Goal: Task Accomplishment & Management: Manage account settings

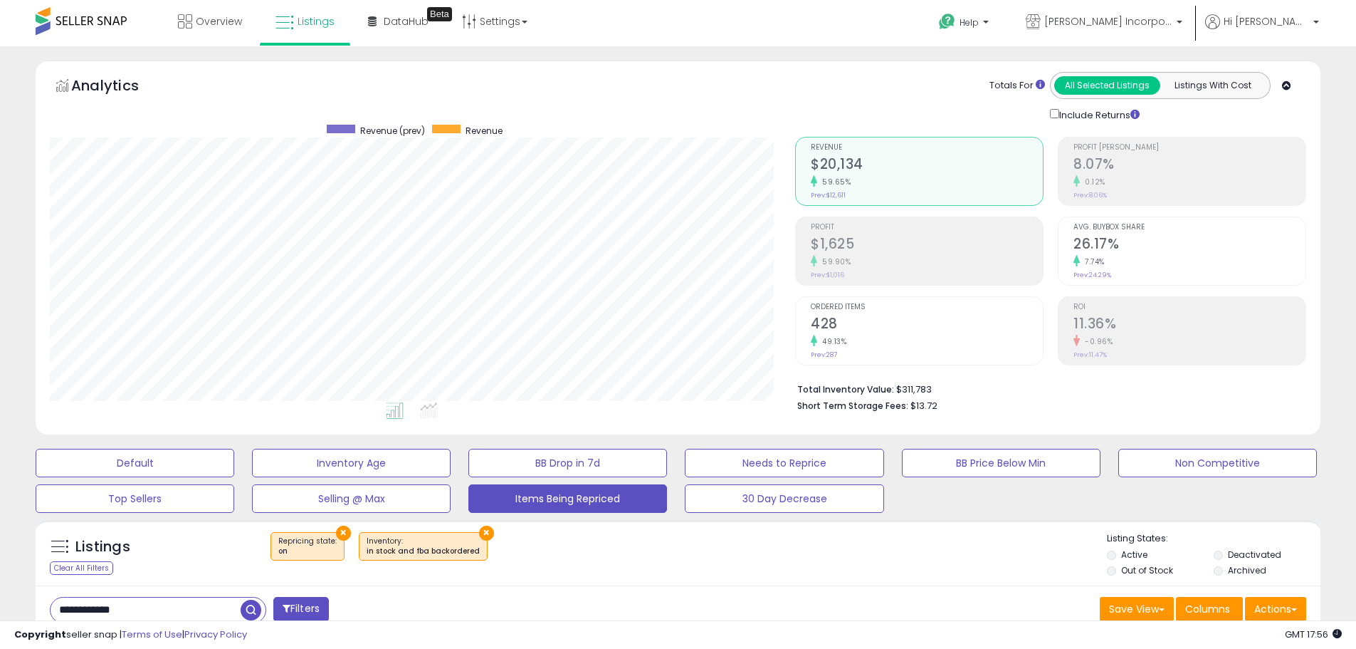
select select "**"
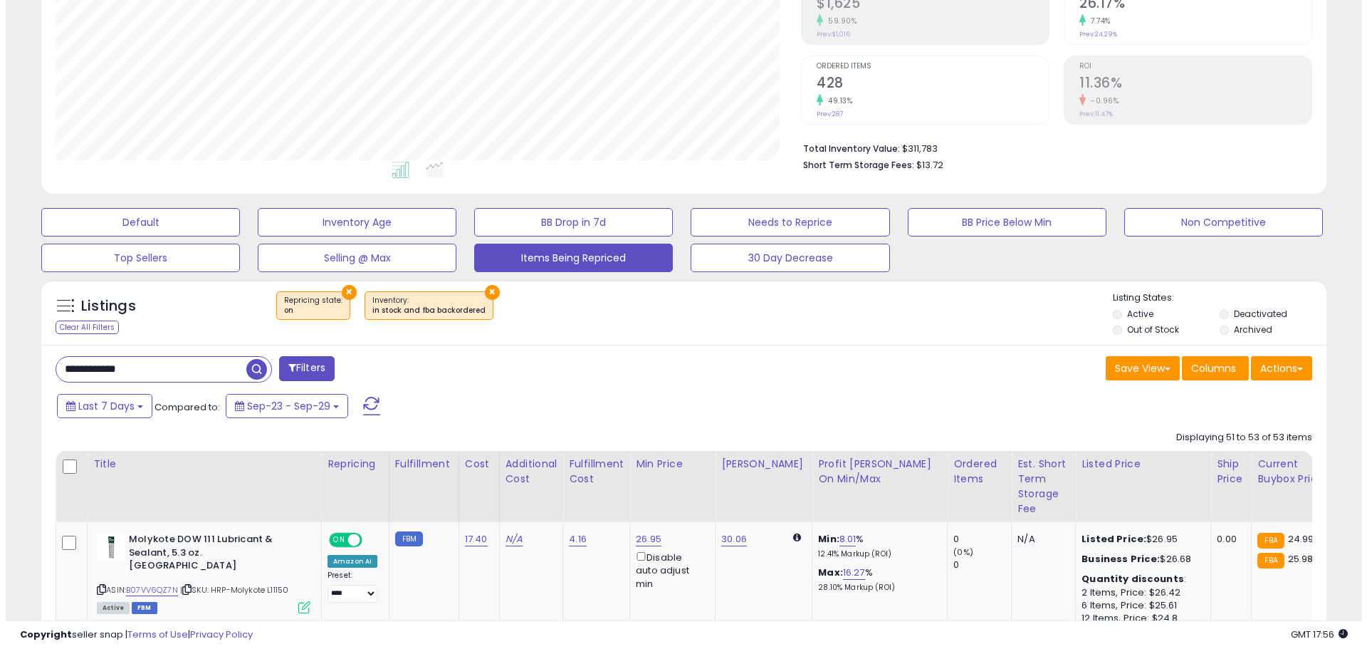
scroll to position [107, 0]
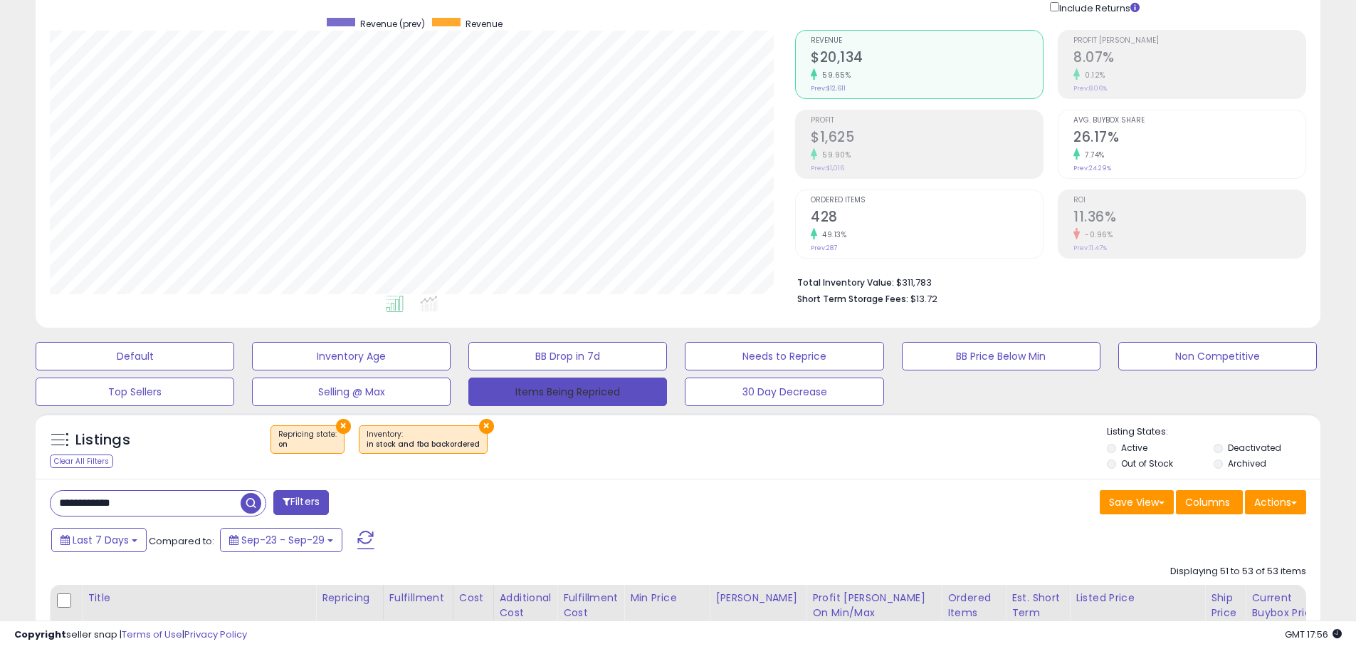
click at [604, 381] on button "Items Being Repriced" at bounding box center [567, 391] width 199 height 28
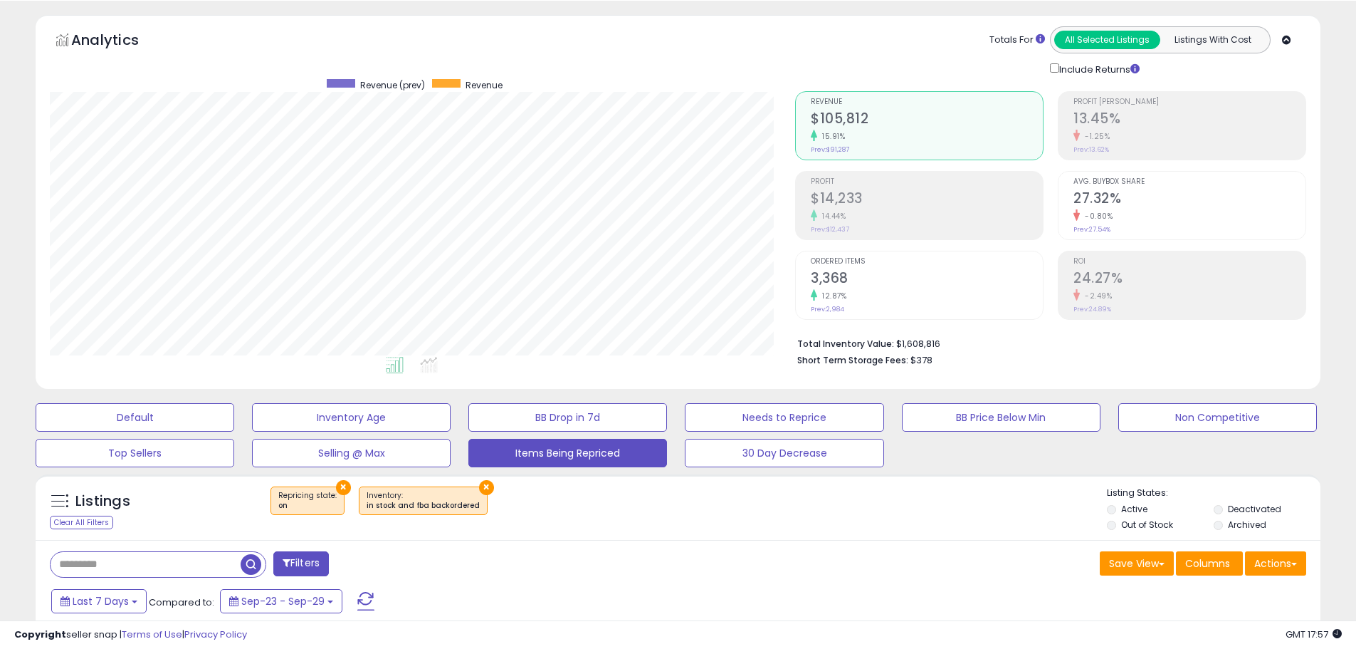
scroll to position [71, 0]
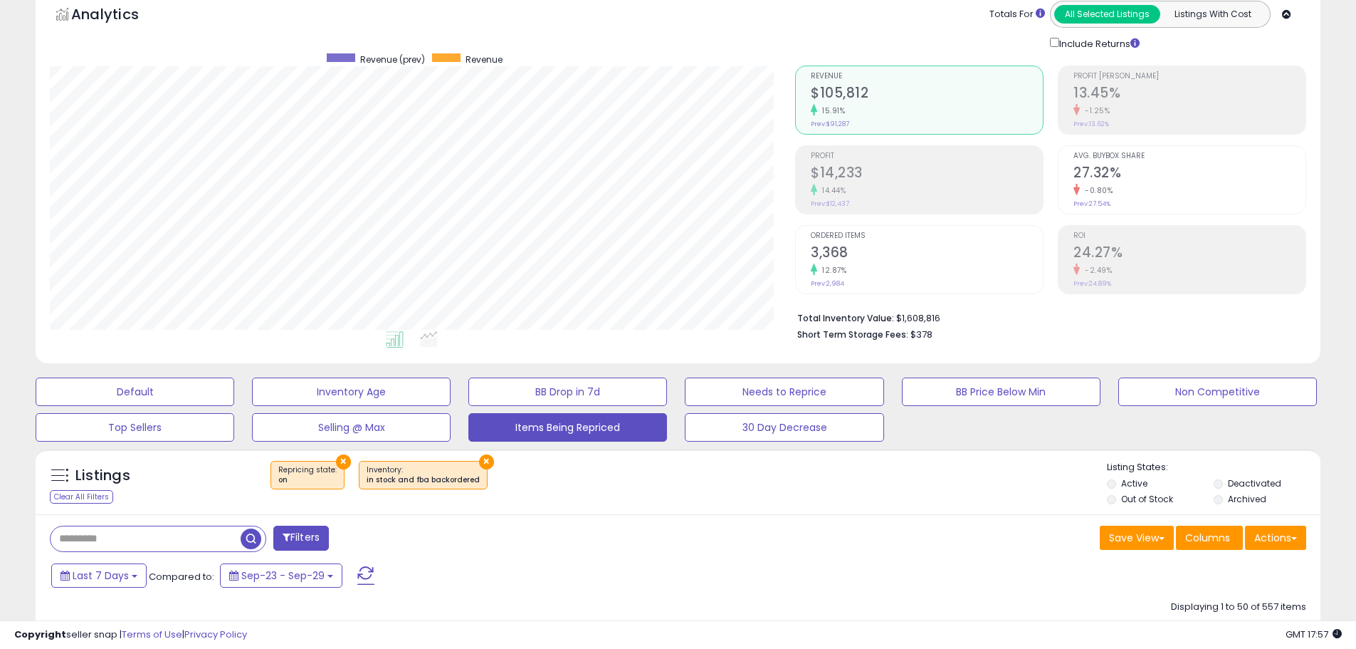
click at [127, 531] on input "text" at bounding box center [146, 538] width 190 height 25
click at [278, 541] on input "text" at bounding box center [207, 538] width 313 height 25
click at [269, 538] on input "text" at bounding box center [207, 538] width 313 height 25
paste input "**********"
type input "**********"
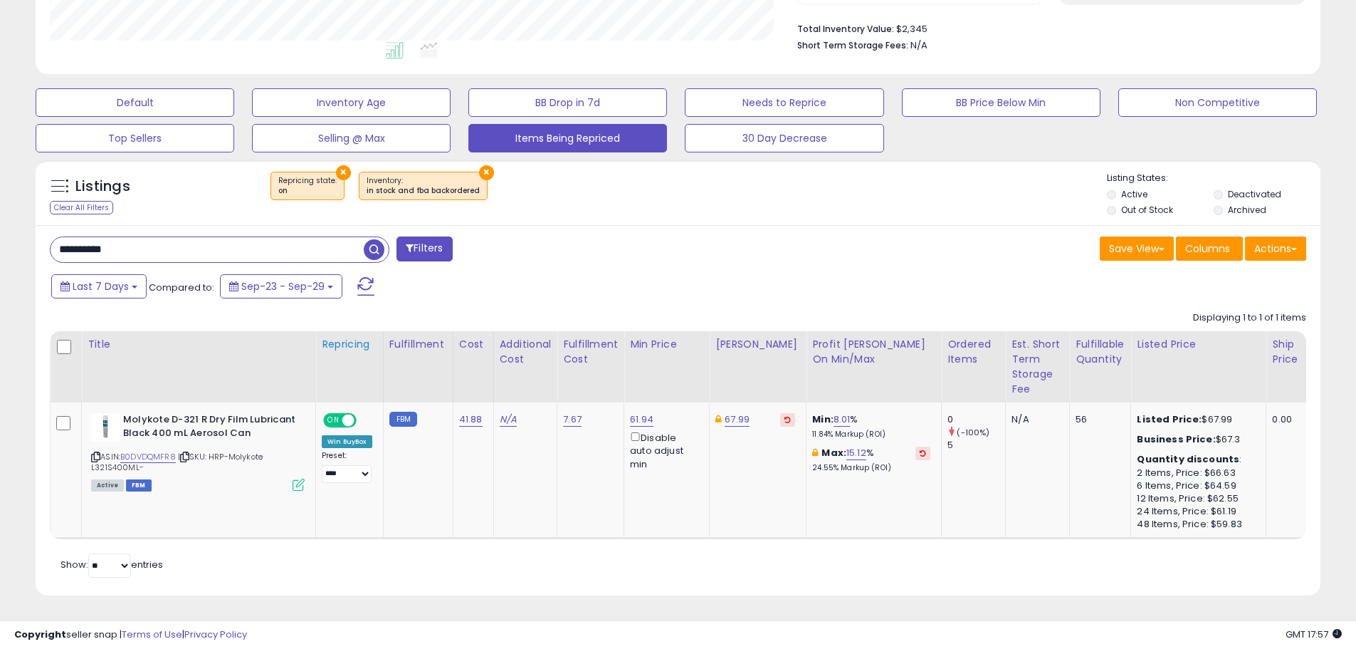
scroll to position [371, 0]
click at [107, 129] on button "Top Sellers" at bounding box center [135, 138] width 199 height 28
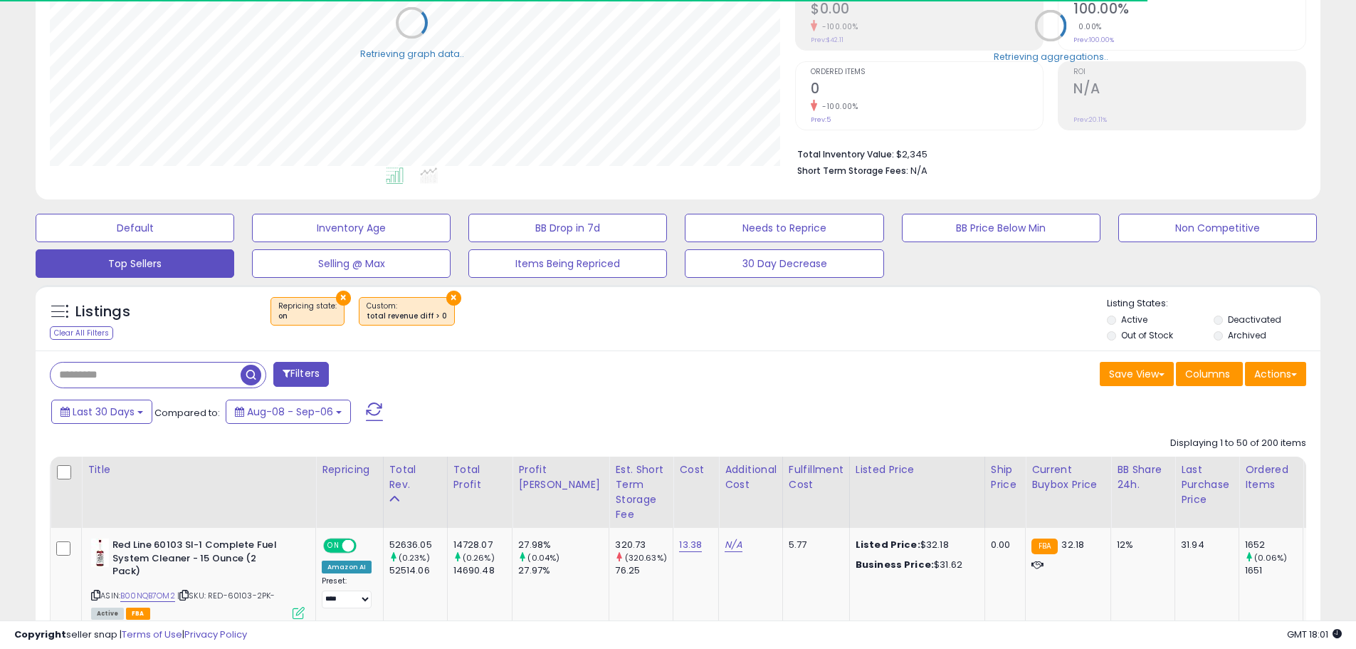
scroll to position [711628, 711174]
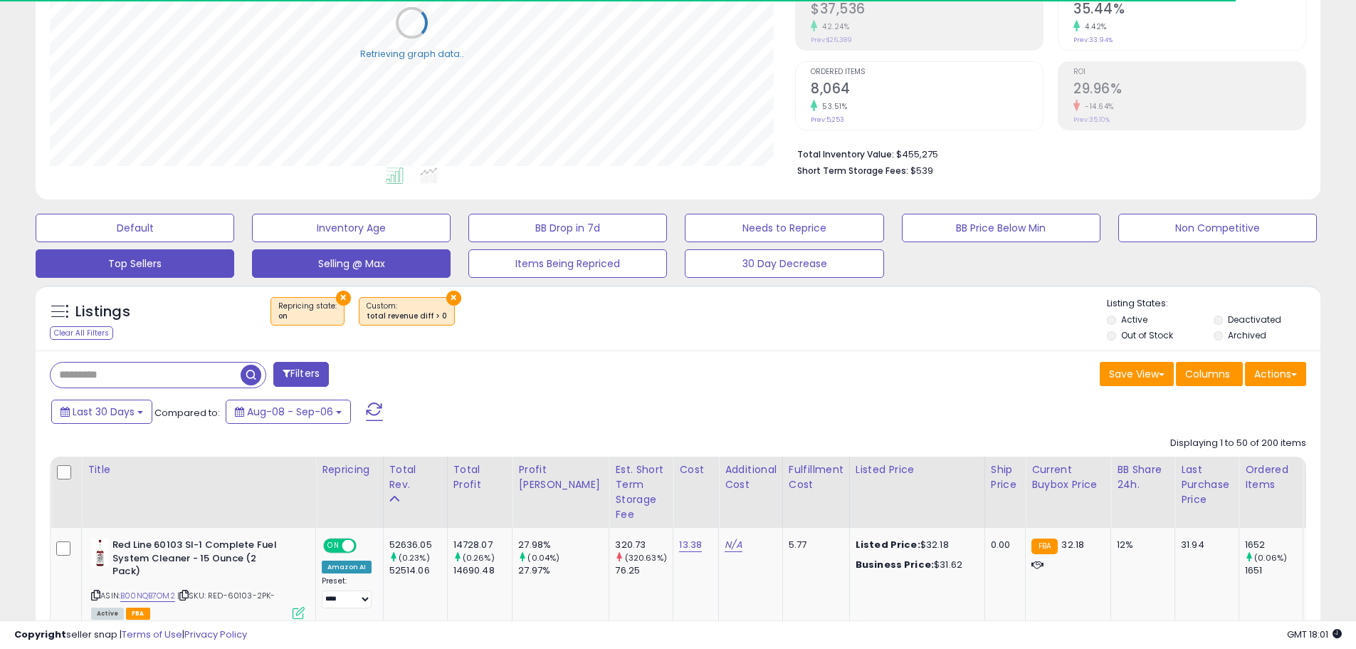
click at [355, 256] on button "Selling @ Max" at bounding box center [351, 263] width 199 height 28
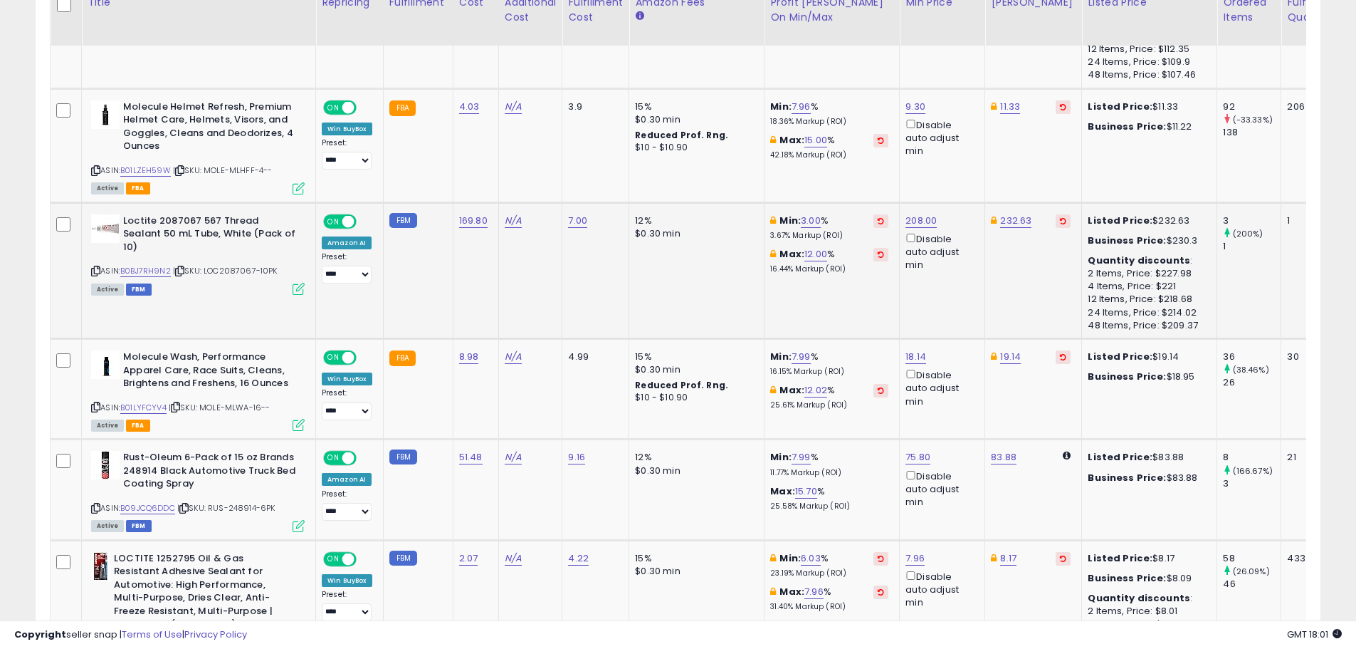
scroll to position [819, 0]
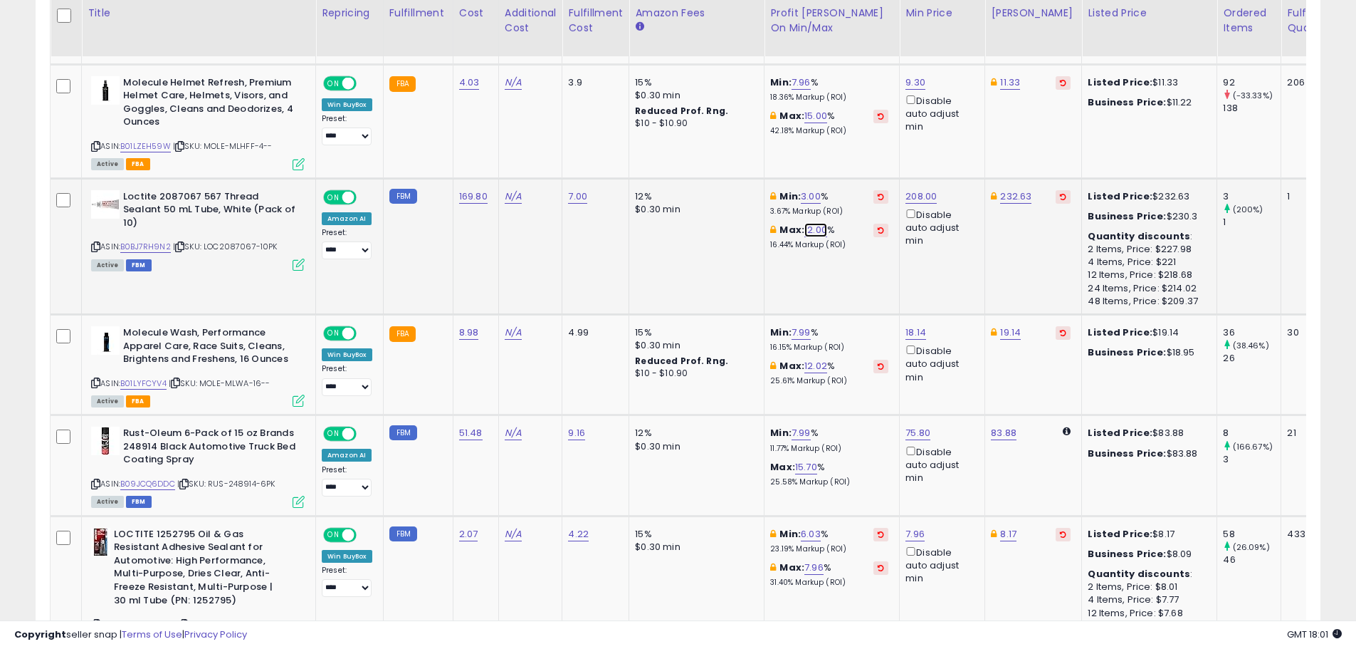
click at [817, 230] on link "12.00" at bounding box center [815, 230] width 23 height 14
drag, startPoint x: 775, startPoint y: 182, endPoint x: 575, endPoint y: 108, distance: 213.1
type input "*"
click at [861, 182] on icon "submit" at bounding box center [856, 178] width 9 height 9
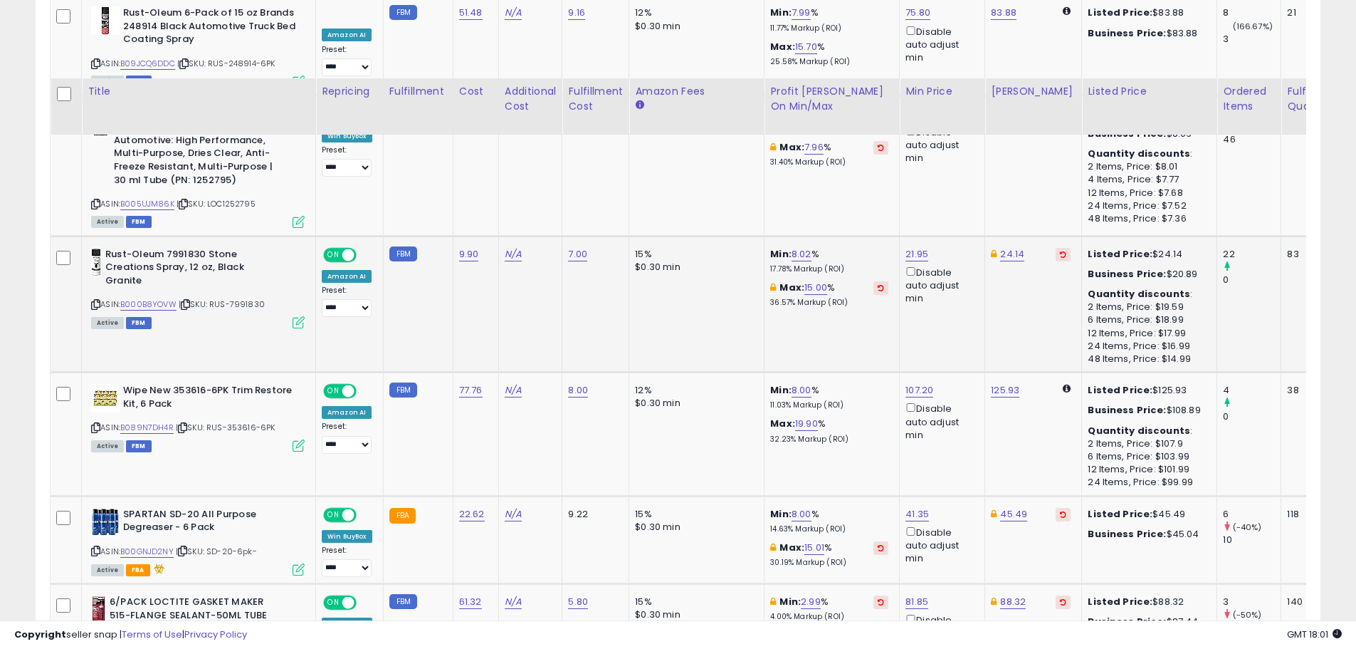
scroll to position [1317, 0]
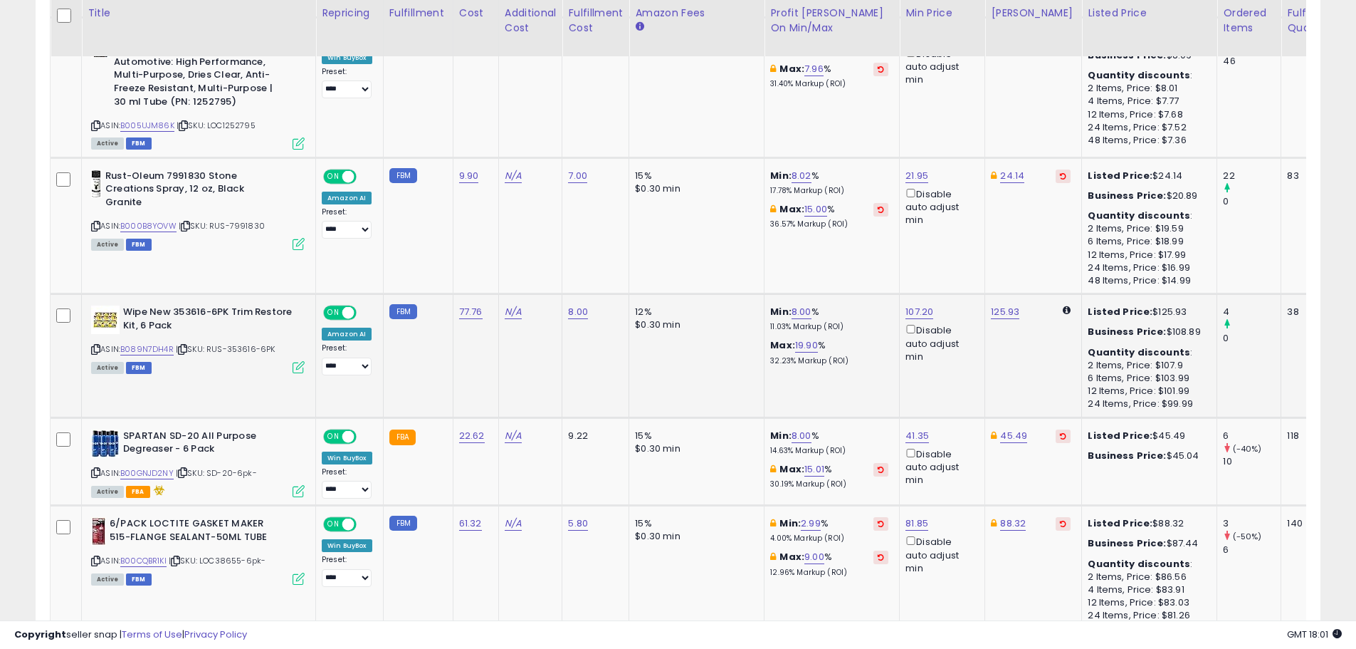
click at [805, 352] on div "Max: 19.90 % 32.23% Markup (ROI)" at bounding box center [829, 352] width 118 height 26
click at [804, 350] on link "19.90" at bounding box center [806, 345] width 23 height 14
drag, startPoint x: 756, startPoint y: 288, endPoint x: 674, endPoint y: 283, distance: 82.0
type input "**"
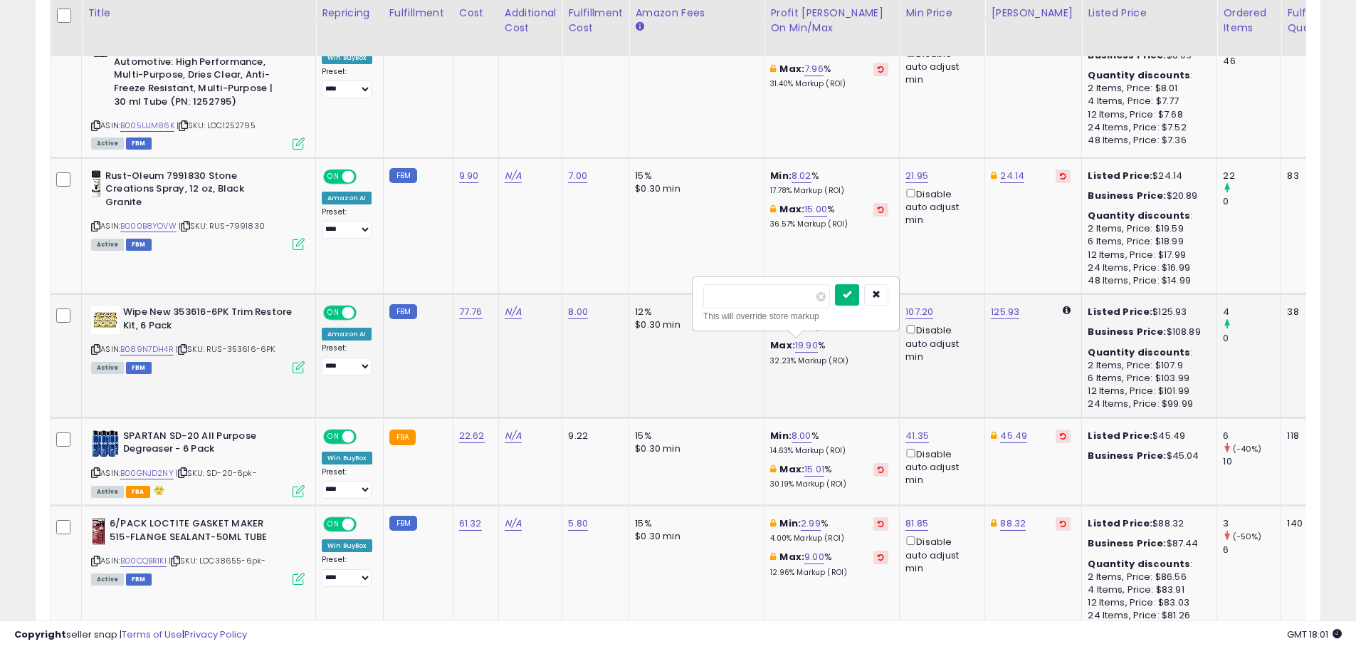
click at [859, 298] on button "submit" at bounding box center [847, 294] width 24 height 21
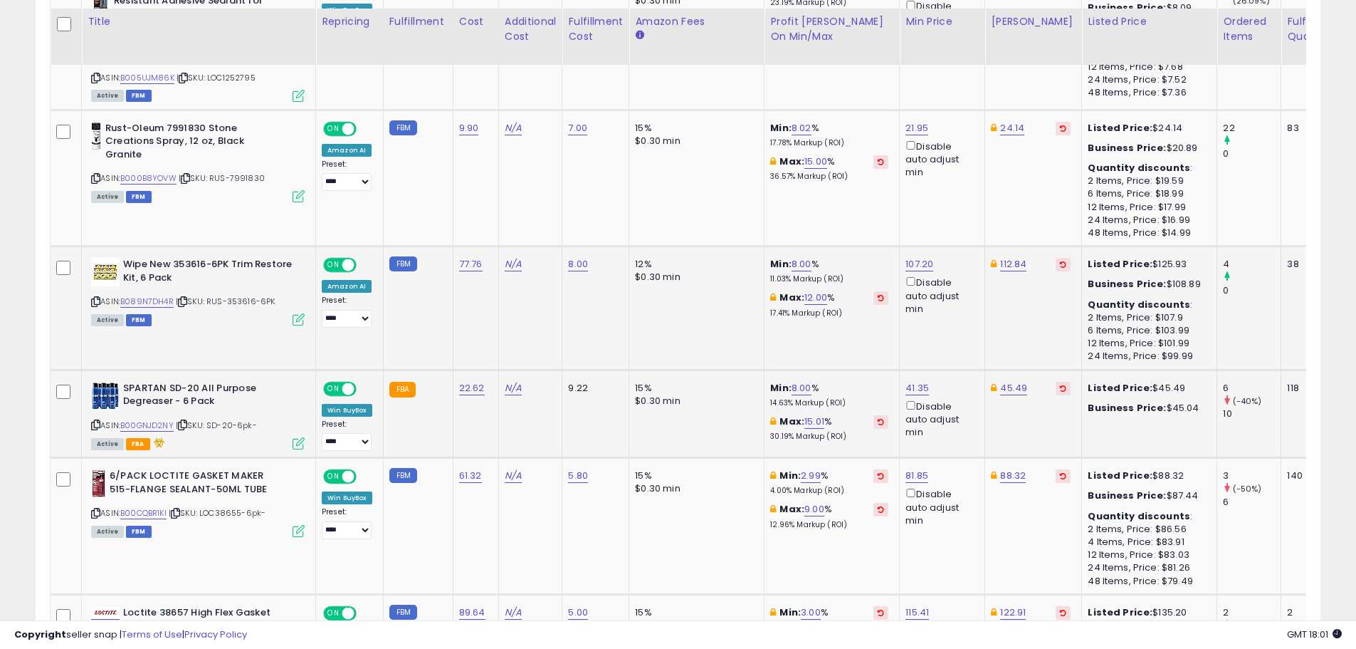
scroll to position [1388, 0]
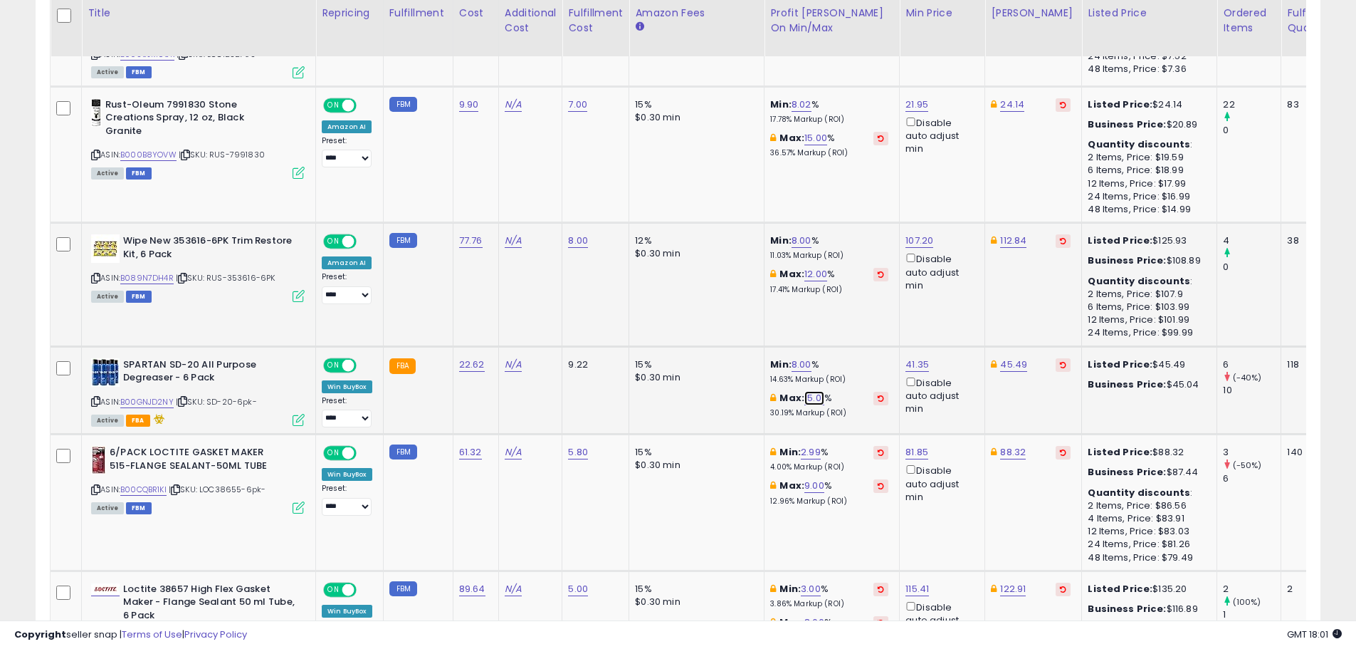
click at [808, 399] on link "15.01" at bounding box center [814, 398] width 20 height 14
drag, startPoint x: 763, startPoint y: 349, endPoint x: 570, endPoint y: 340, distance: 193.9
type input "**"
click at [859, 346] on icon "submit" at bounding box center [855, 346] width 9 height 9
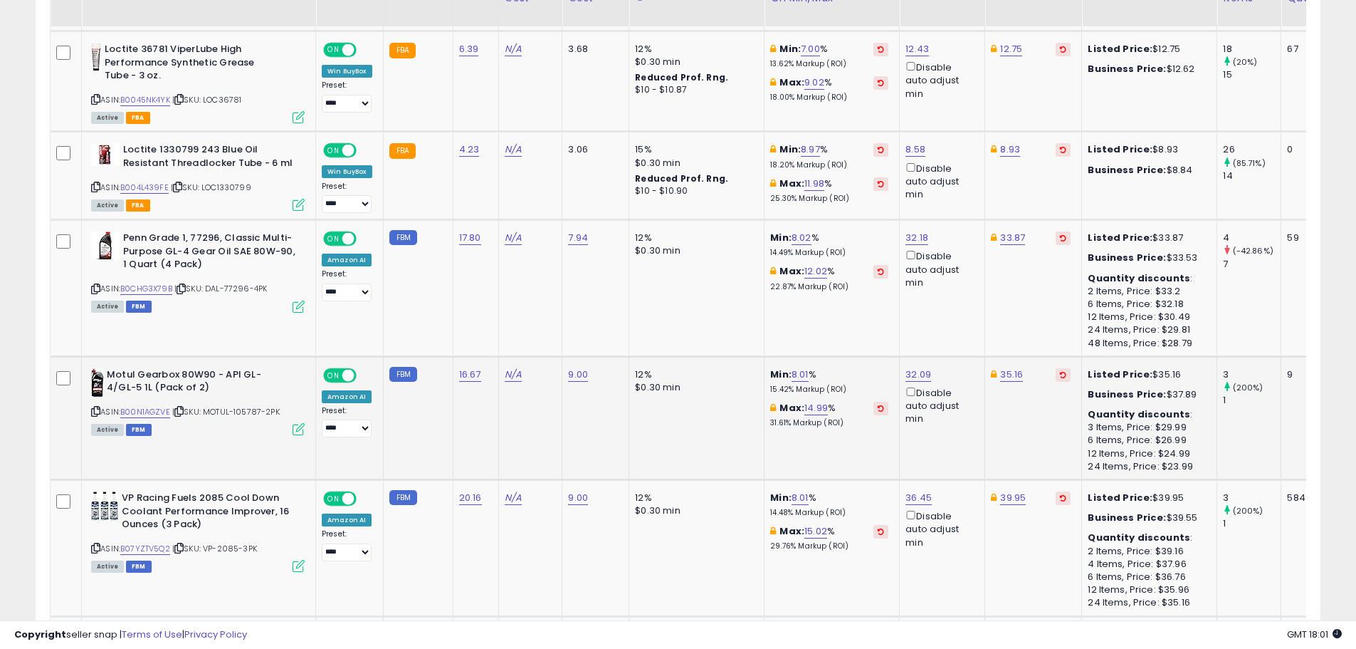
scroll to position [2029, 0]
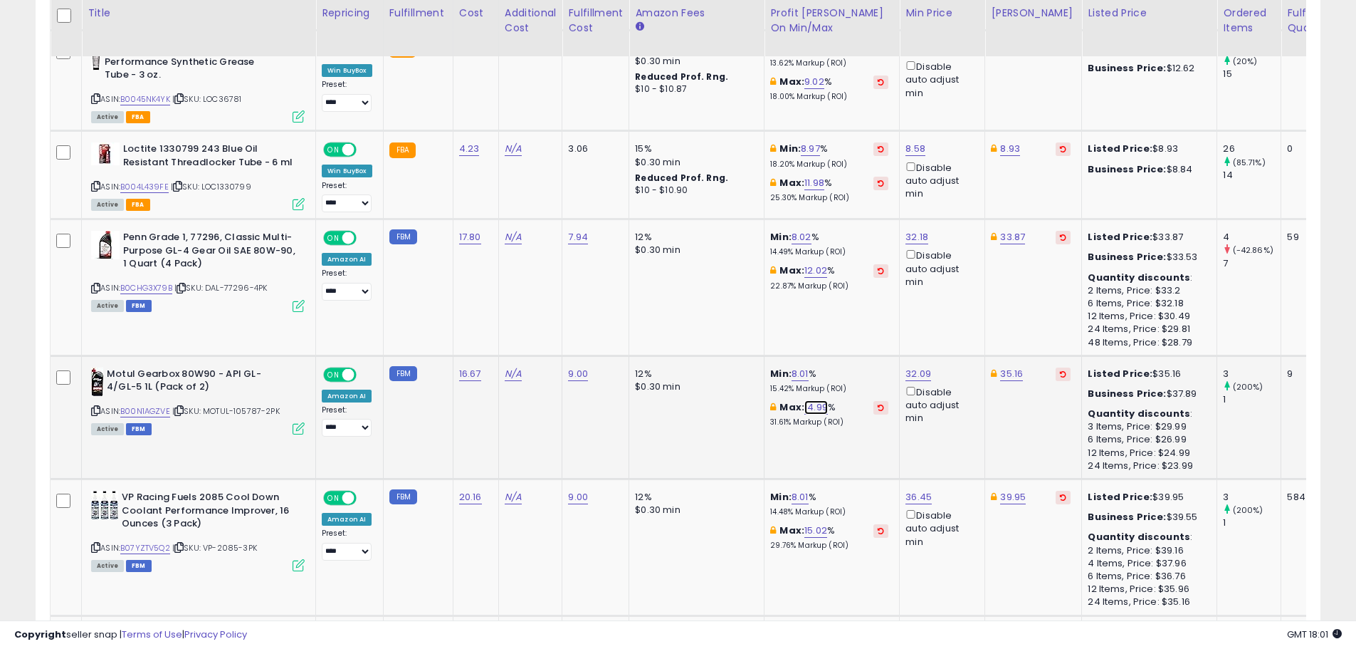
click at [808, 409] on link "14.99" at bounding box center [815, 407] width 23 height 14
click at [898, 357] on button "button" at bounding box center [886, 356] width 24 height 21
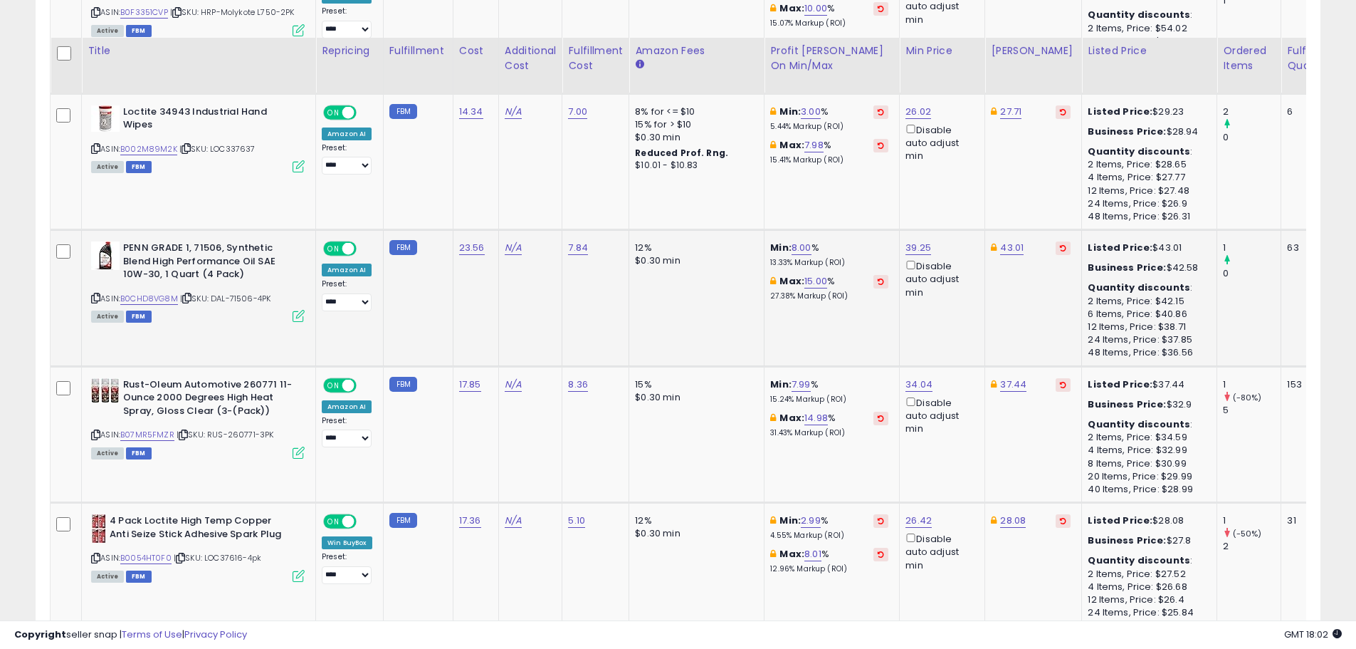
scroll to position [3595, 0]
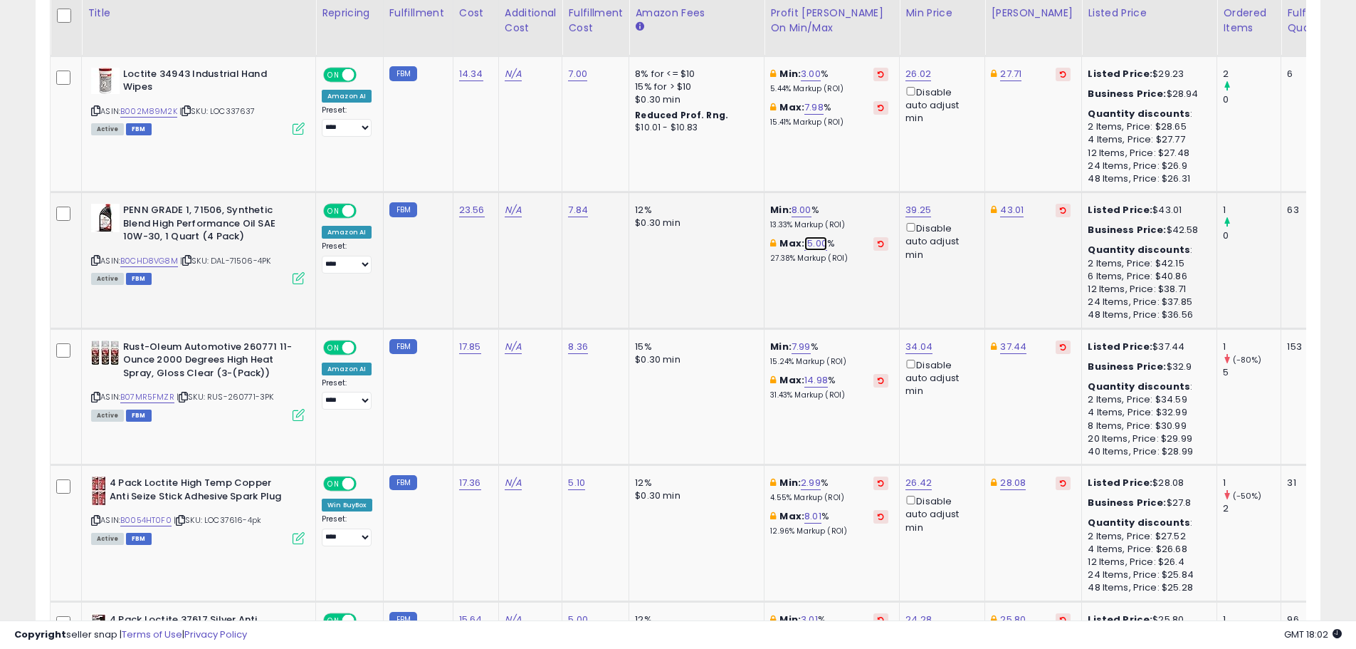
click at [816, 236] on link "15.00" at bounding box center [815, 243] width 23 height 14
drag, startPoint x: 758, startPoint y: 182, endPoint x: 700, endPoint y: 179, distance: 58.4
type input "**"
click at [861, 176] on icon "submit" at bounding box center [856, 180] width 9 height 9
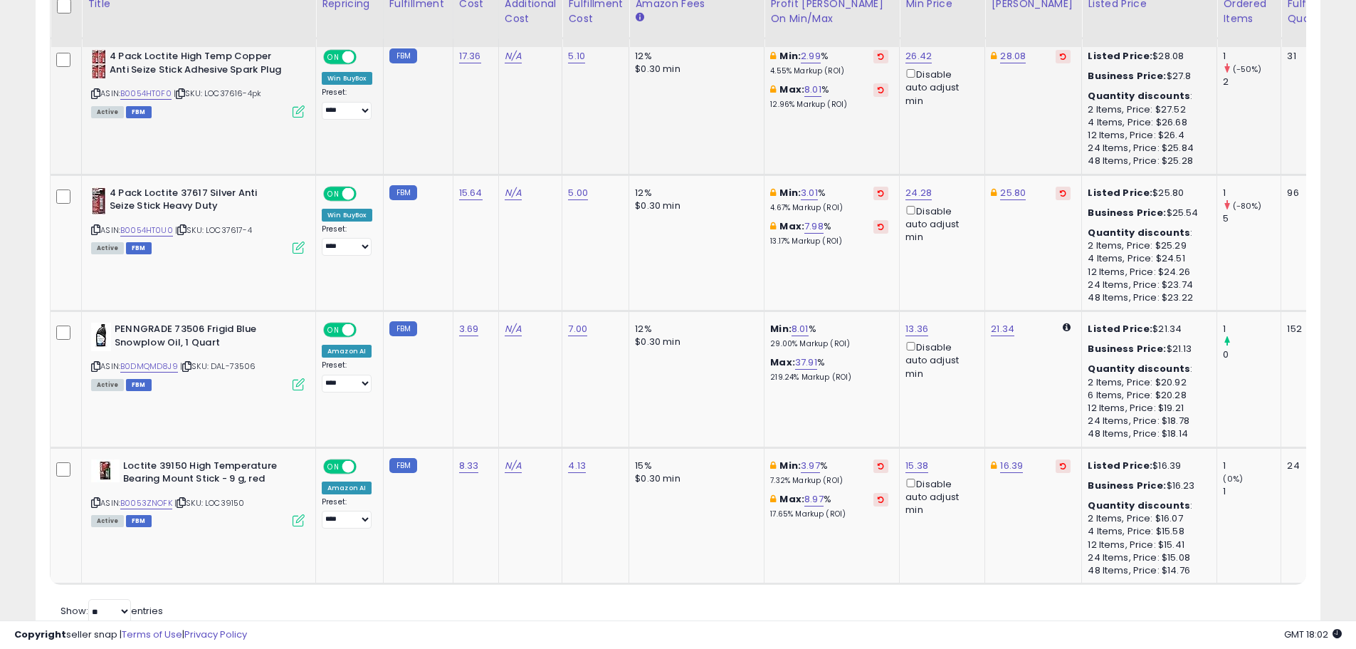
scroll to position [4022, 0]
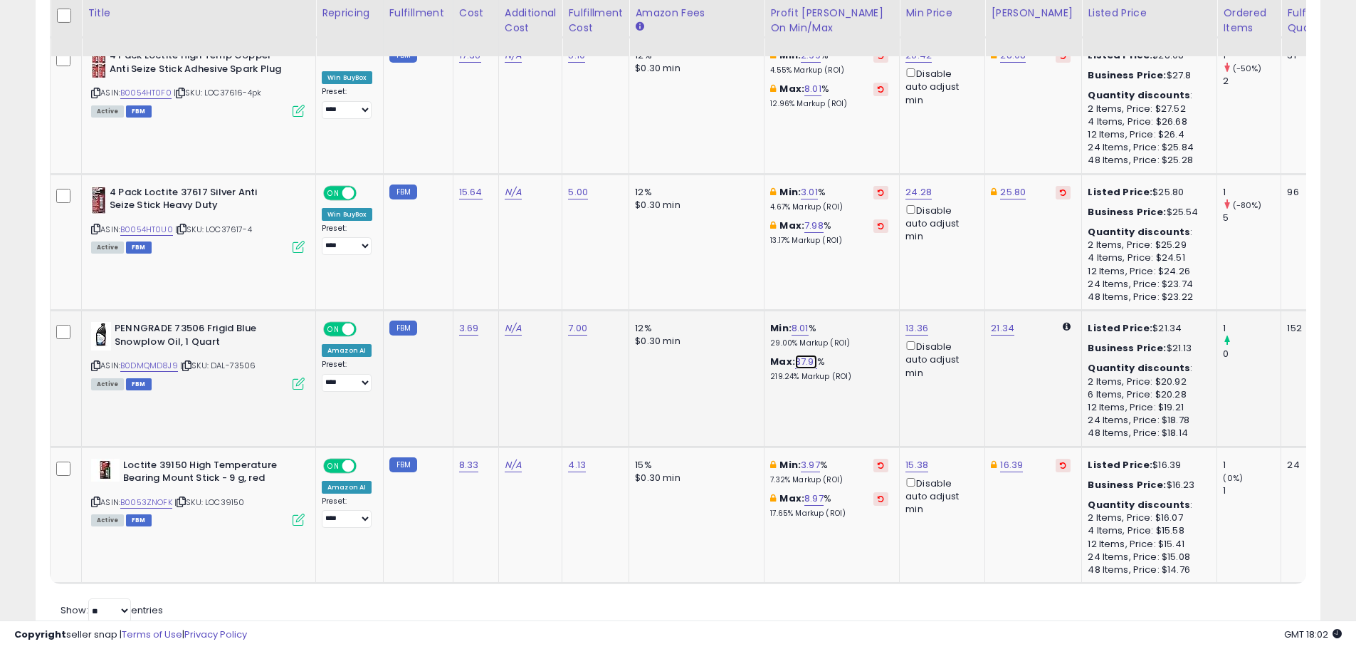
click at [812, 355] on link "37.91" at bounding box center [806, 362] width 22 height 14
drag, startPoint x: 791, startPoint y: 307, endPoint x: 651, endPoint y: 285, distance: 142.0
type input "**"
click at [859, 288] on button "submit" at bounding box center [846, 298] width 24 height 21
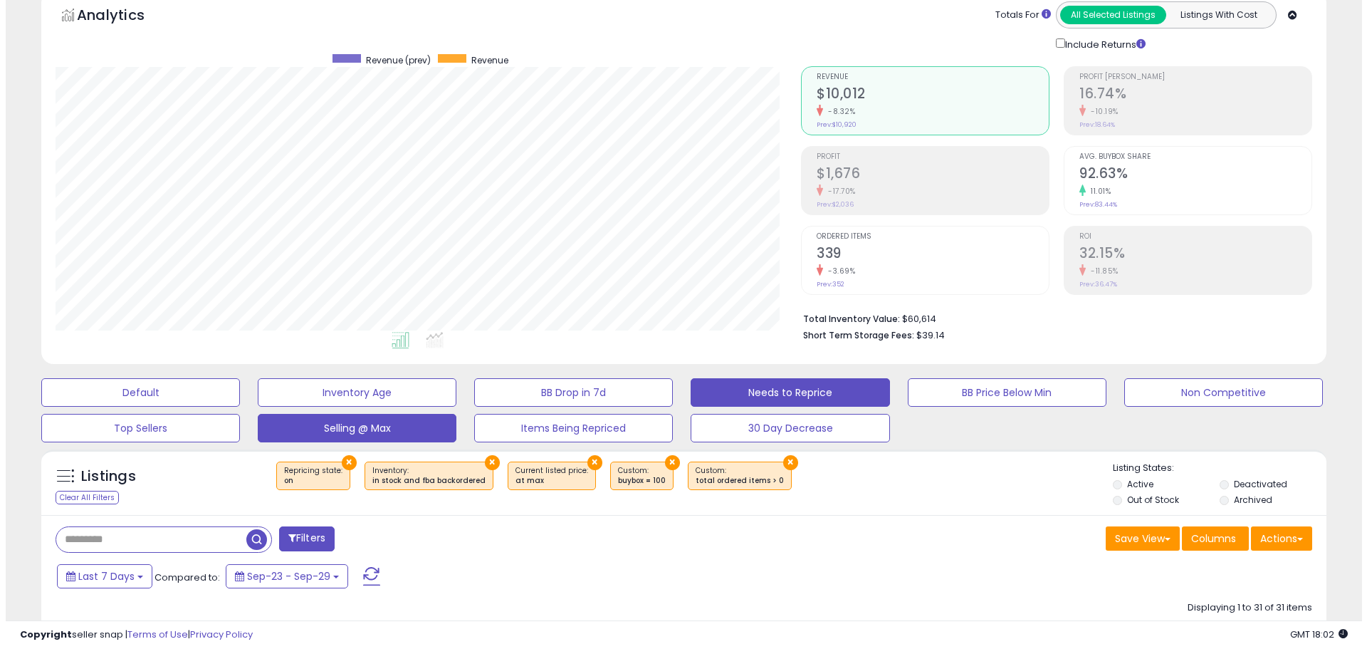
scroll to position [71, 0]
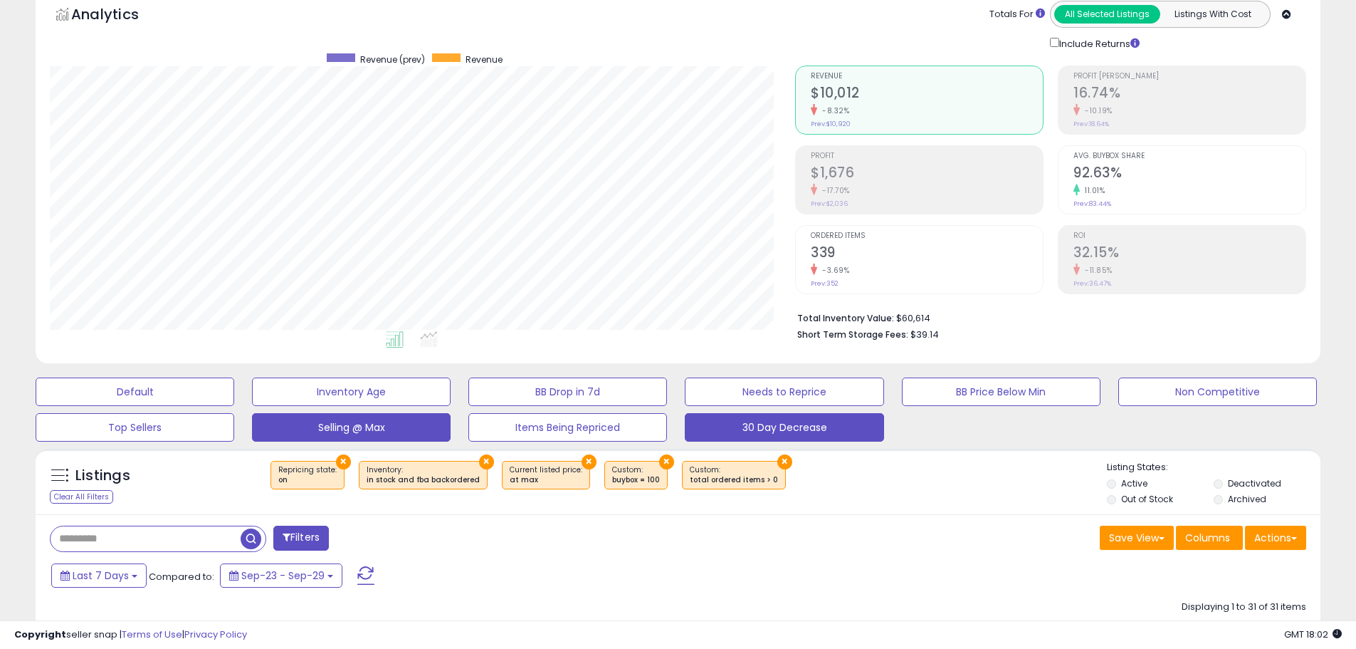
click at [797, 432] on button "30 Day Decrease" at bounding box center [784, 427] width 199 height 28
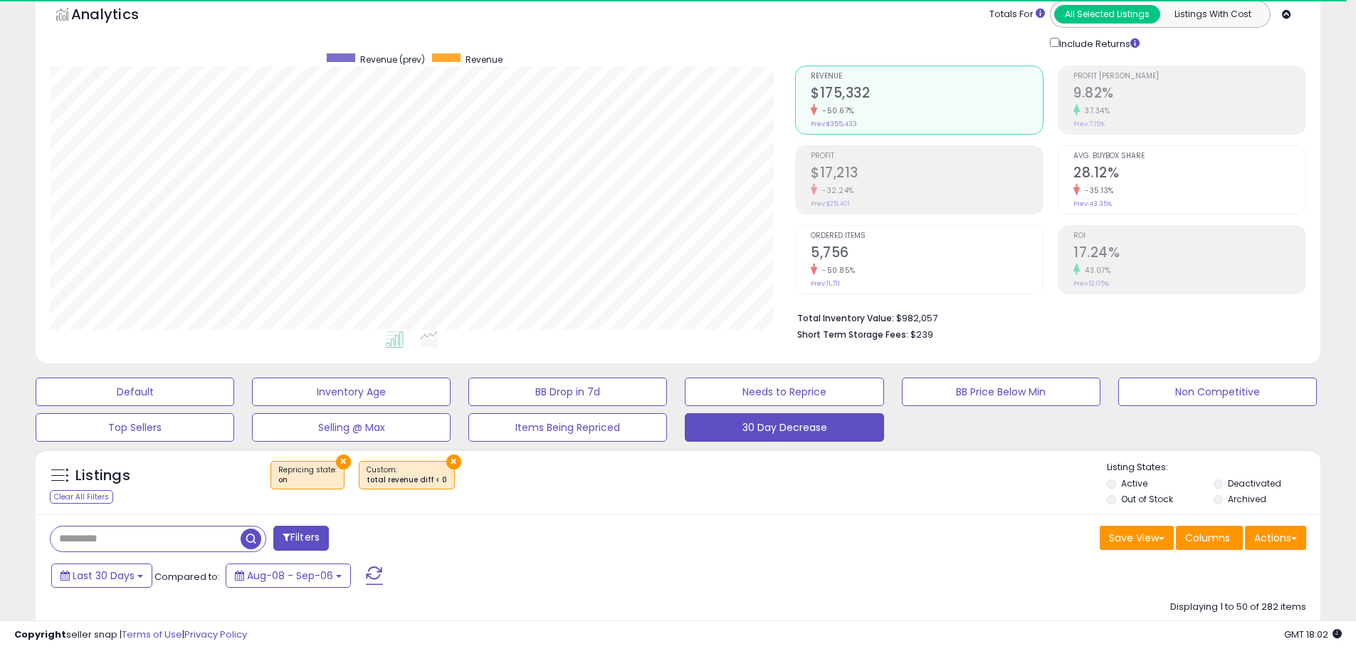
scroll to position [292, 745]
